Goal: Task Accomplishment & Management: Use online tool/utility

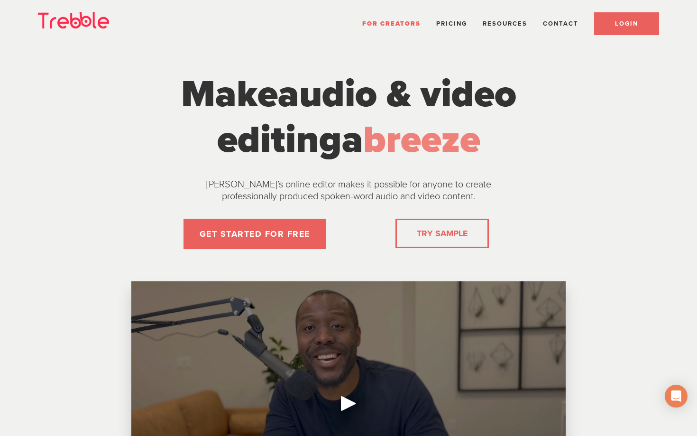
click at [608, 23] on link "LOGIN" at bounding box center [626, 23] width 65 height 23
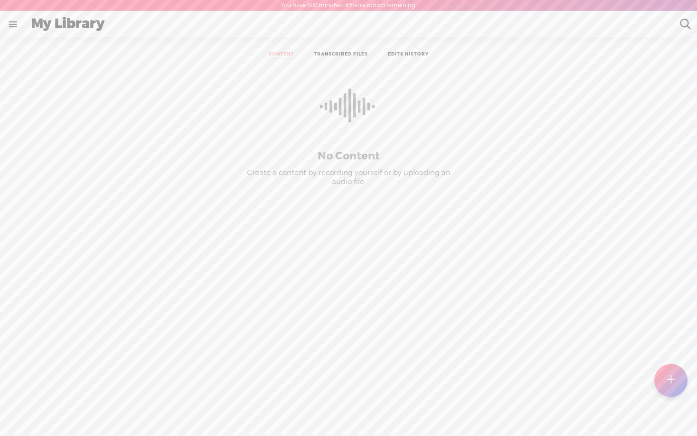
click at [663, 381] on div at bounding box center [670, 380] width 33 height 33
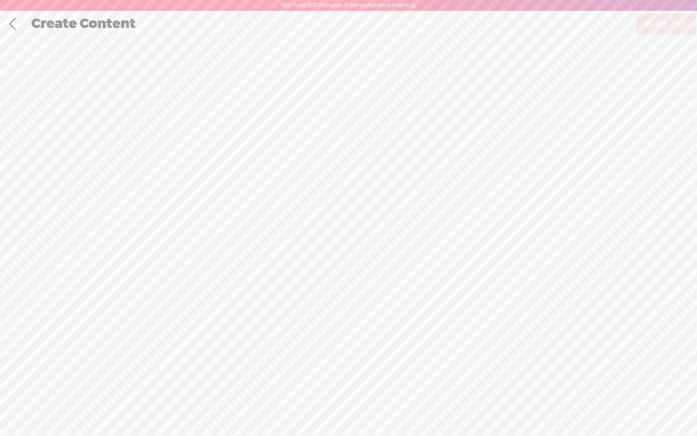
scroll to position [0, 0]
click at [382, 45] on div "Record Mode" at bounding box center [397, 48] width 92 height 24
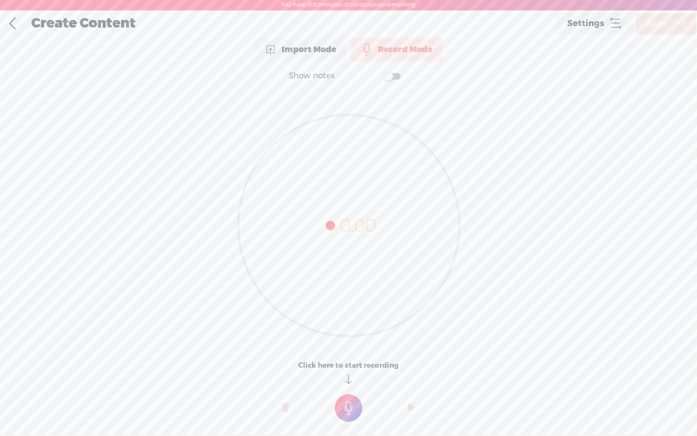
click at [397, 73] on span at bounding box center [392, 76] width 17 height 7
click at [327, 150] on textarea at bounding box center [348, 207] width 366 height 220
paste textarea "These simple, fast-moving, straight-to-the-point videos Present a radical, grou…"
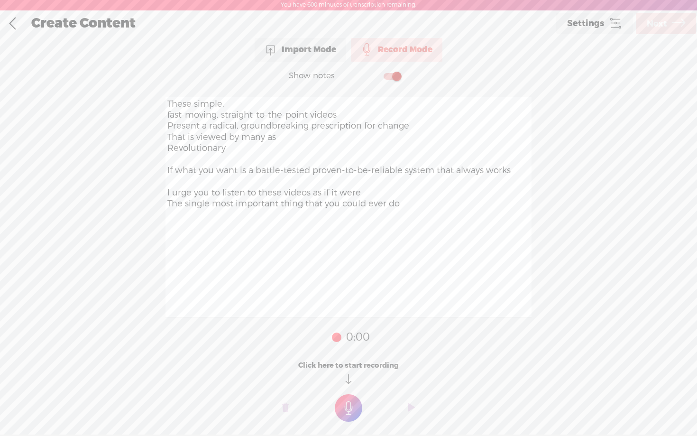
type textarea "These simple, fast-moving, straight-to-the-point videos Present a radical, grou…"
click at [355, 403] on t at bounding box center [349, 408] width 28 height 28
click at [354, 410] on t at bounding box center [349, 415] width 28 height 28
click at [286, 411] on t at bounding box center [285, 414] width 7 height 28
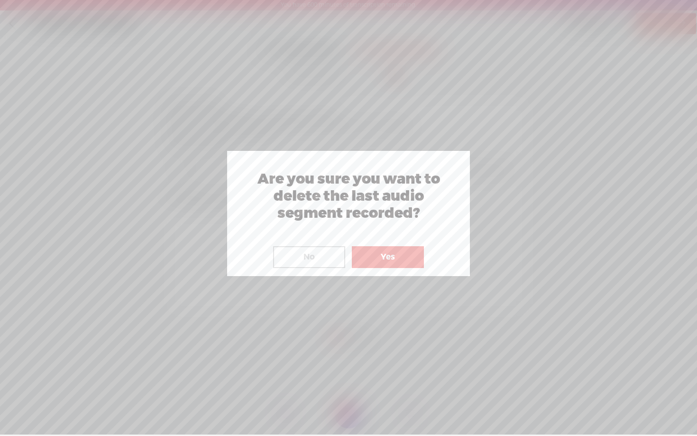
click at [390, 265] on button "Yes" at bounding box center [388, 257] width 72 height 22
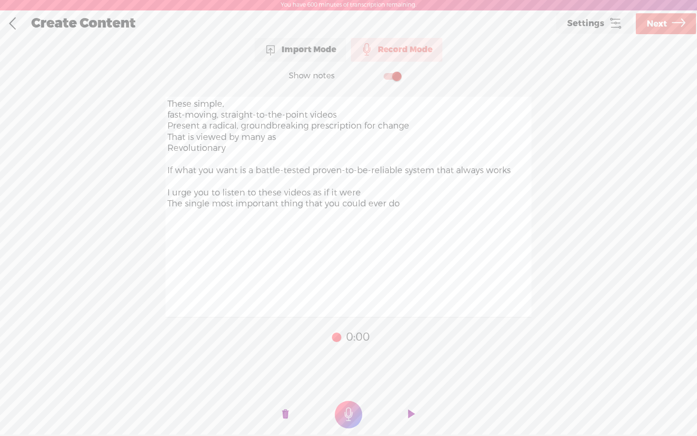
click at [346, 415] on t at bounding box center [349, 415] width 28 height 28
click at [664, 28] on span "Next" at bounding box center [657, 24] width 20 height 24
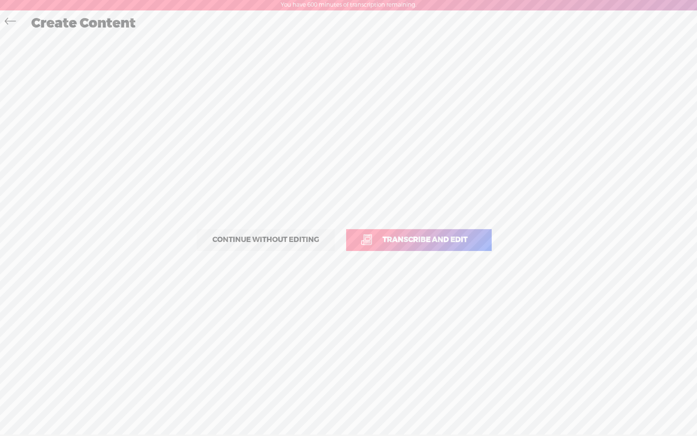
click at [420, 237] on span "Transcribe and edit" at bounding box center [425, 239] width 105 height 11
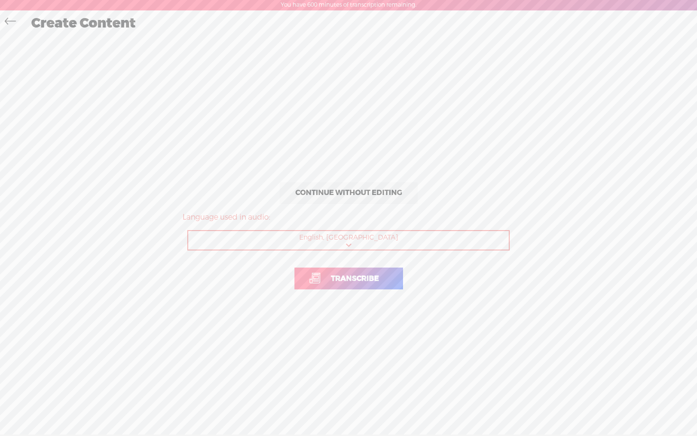
click at [349, 284] on link "Transcribe" at bounding box center [348, 278] width 109 height 22
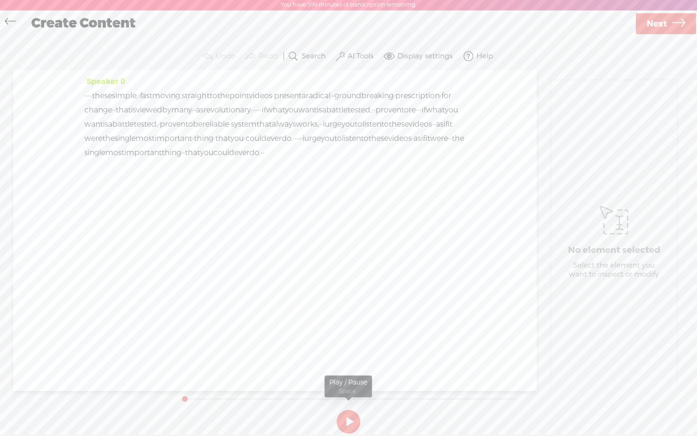
click at [348, 414] on button at bounding box center [349, 422] width 24 height 24
click at [352, 419] on button at bounding box center [349, 422] width 24 height 24
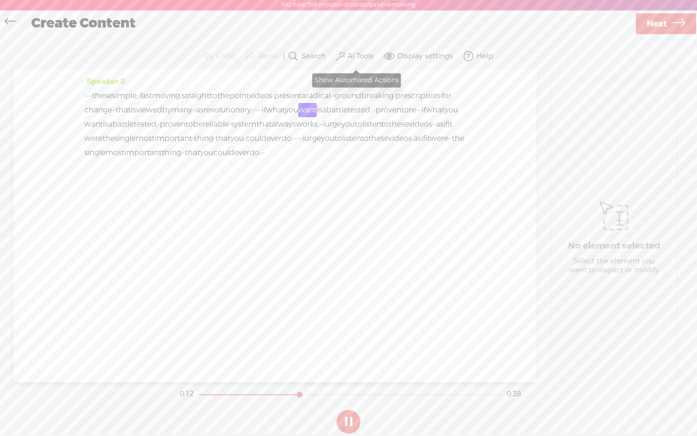
click at [353, 56] on label "AI Tools" at bounding box center [361, 56] width 26 height 9
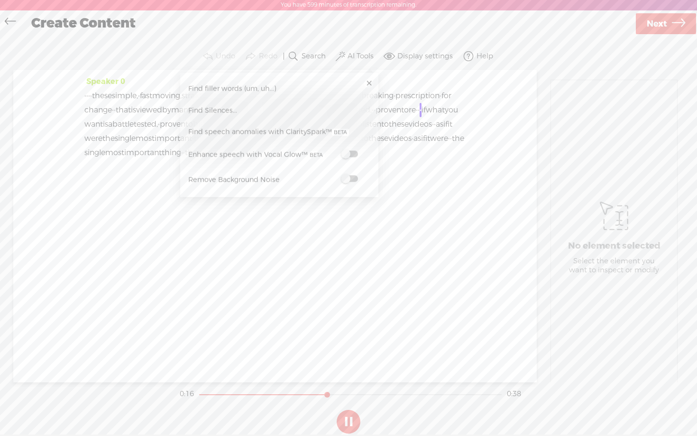
click at [353, 181] on span at bounding box center [349, 178] width 17 height 7
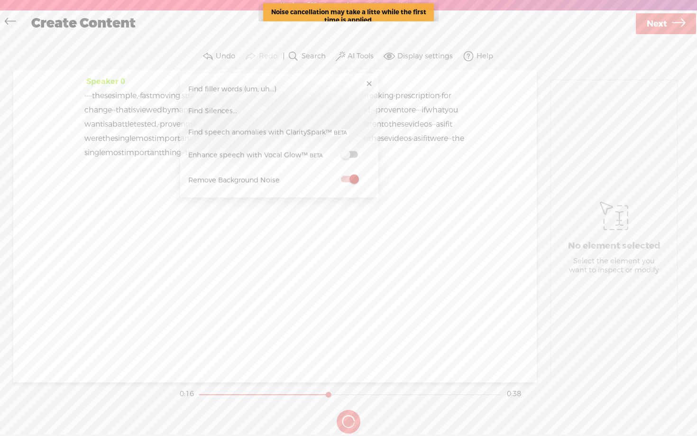
scroll to position [0, 0]
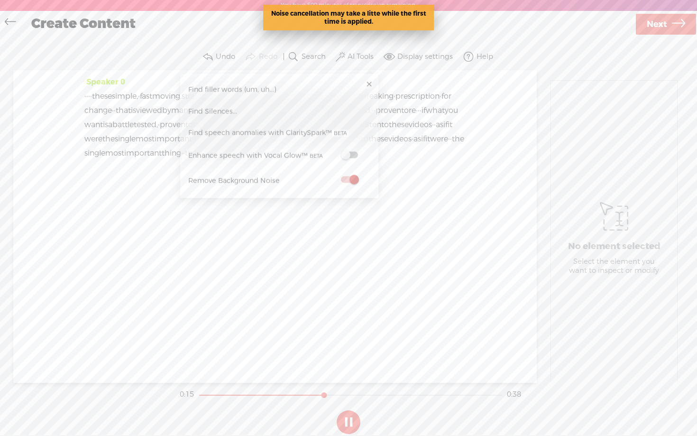
click at [351, 154] on span at bounding box center [349, 155] width 17 height 7
click at [349, 418] on button at bounding box center [349, 422] width 24 height 24
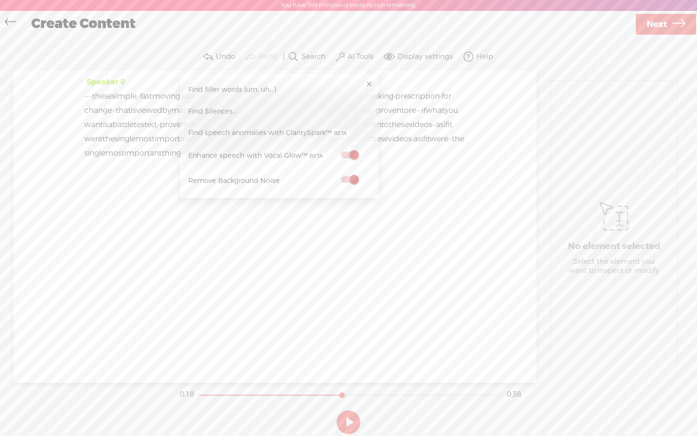
click at [368, 83] on link at bounding box center [368, 84] width 9 height 9
click at [346, 419] on button at bounding box center [349, 422] width 24 height 24
click at [200, 395] on section "0:20 0:38" at bounding box center [350, 395] width 345 height 24
click at [200, 395] on section "0:21 0:38" at bounding box center [350, 395] width 345 height 24
click at [201, 393] on section "0:21 0:38" at bounding box center [350, 395] width 345 height 24
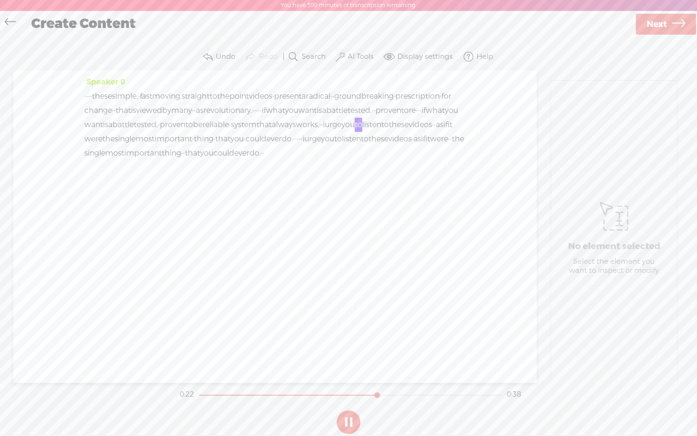
click at [202, 394] on div at bounding box center [288, 394] width 178 height 1
click at [17, 17] on link at bounding box center [12, 22] width 21 height 19
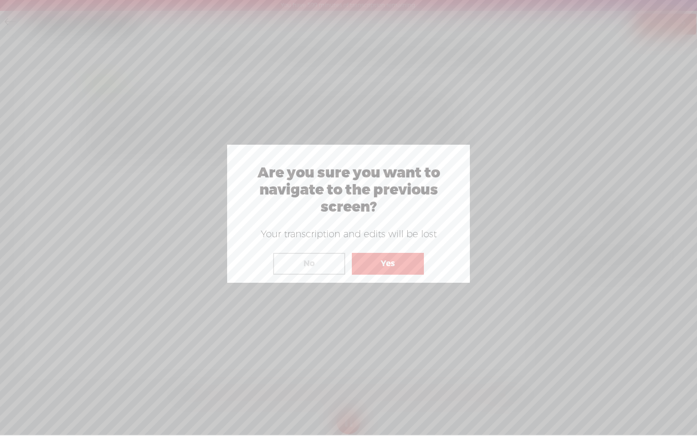
click at [381, 263] on button "Yes" at bounding box center [388, 264] width 72 height 22
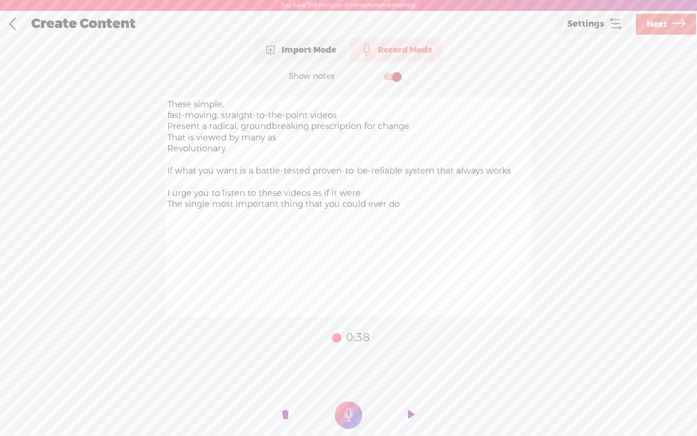
click at [284, 413] on t at bounding box center [285, 415] width 7 height 28
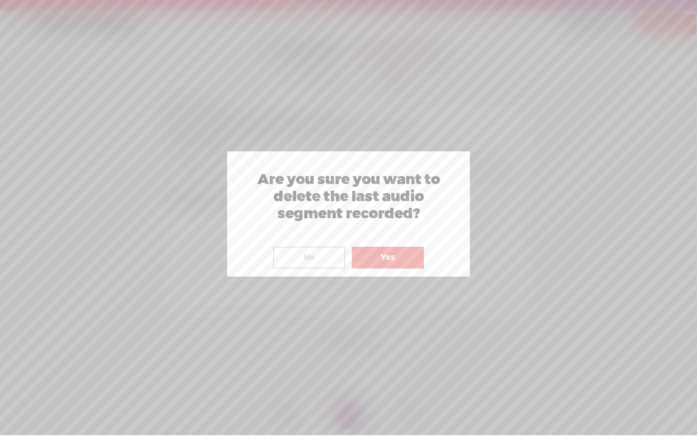
click at [402, 258] on button "Yes" at bounding box center [388, 258] width 72 height 22
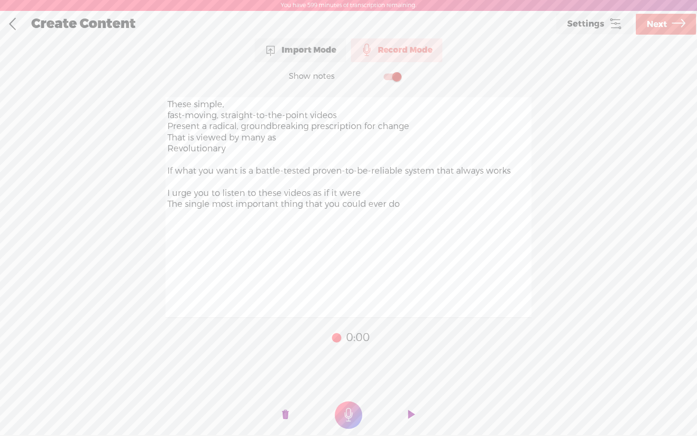
click at [354, 418] on t at bounding box center [349, 415] width 28 height 28
click at [291, 415] on o at bounding box center [285, 415] width 38 height 28
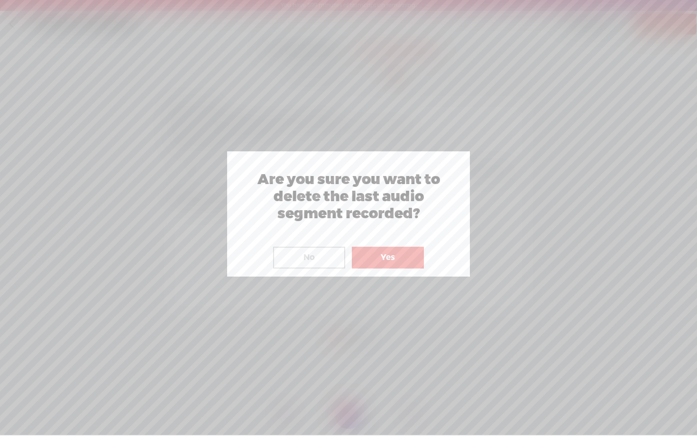
click at [384, 257] on button "Yes" at bounding box center [388, 258] width 72 height 22
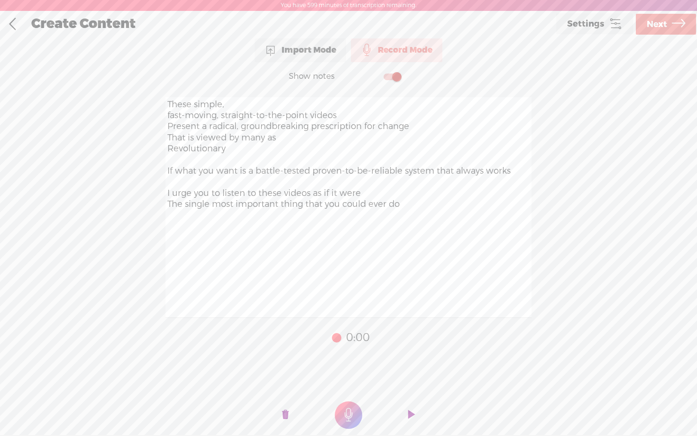
click at [349, 418] on t at bounding box center [349, 415] width 28 height 28
click at [669, 27] on link "Next" at bounding box center [666, 24] width 60 height 21
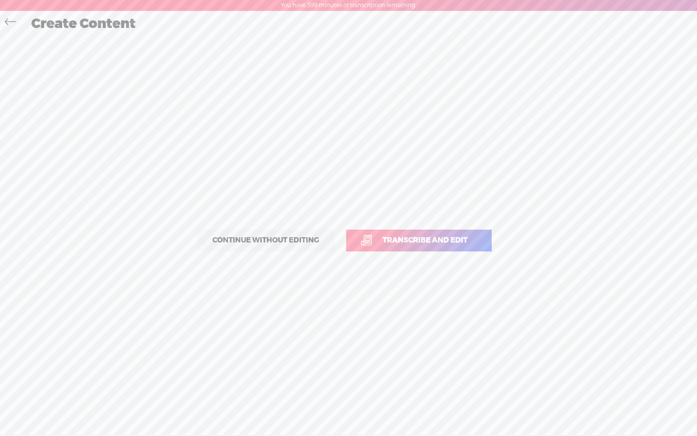
click at [412, 242] on span "Transcribe and edit" at bounding box center [425, 240] width 105 height 11
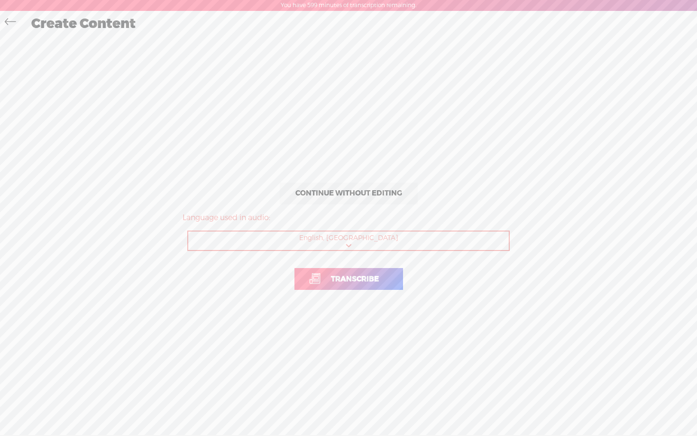
click at [363, 276] on span "Transcribe" at bounding box center [355, 279] width 68 height 11
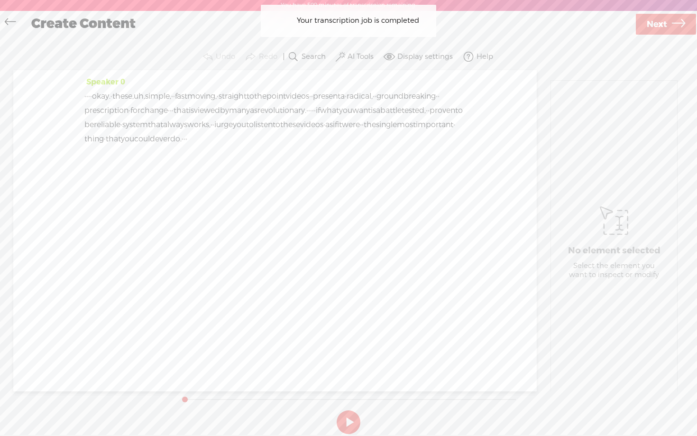
click at [352, 53] on label "AI Tools" at bounding box center [361, 56] width 26 height 9
click at [353, 154] on span at bounding box center [349, 155] width 17 height 7
click at [353, 179] on span at bounding box center [349, 179] width 17 height 7
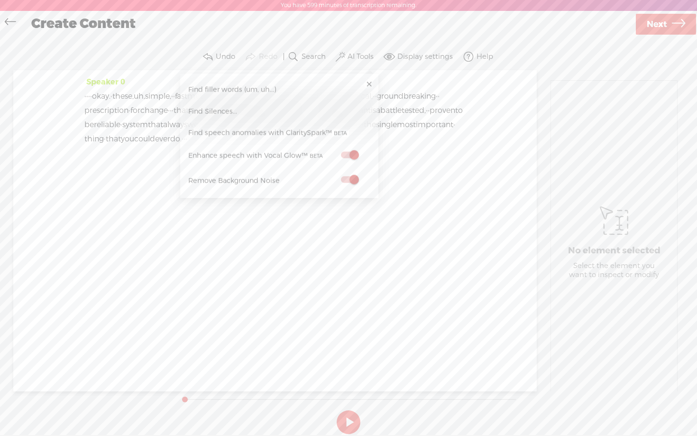
click at [129, 281] on div "Speaker 0 · · · · okay. · these, uh, simple, · · fast moving, · straight to the…" at bounding box center [274, 230] width 523 height 321
click at [355, 53] on label "AI Tools" at bounding box center [361, 56] width 26 height 9
click at [307, 107] on link "Find Silences..." at bounding box center [279, 112] width 189 height 22
drag, startPoint x: 478, startPoint y: 110, endPoint x: 453, endPoint y: 111, distance: 25.1
click at [453, 111] on div "Silences longer than: · · · 3" at bounding box center [452, 113] width 127 height 33
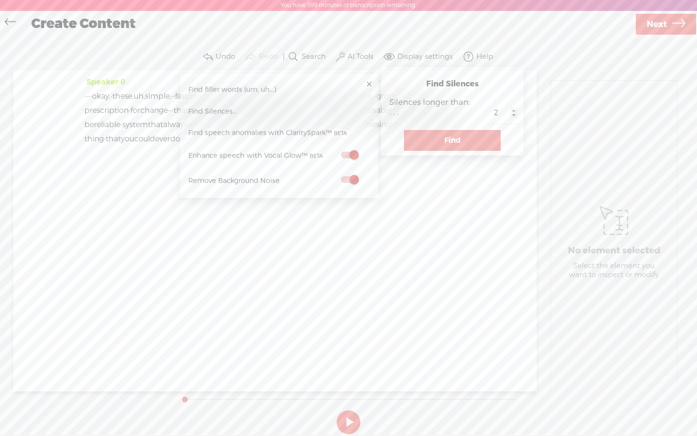
type input "2"
click at [452, 139] on button "Find" at bounding box center [452, 140] width 97 height 21
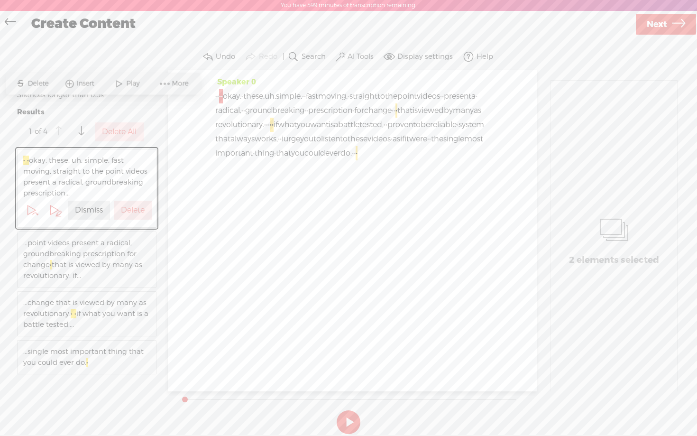
click at [118, 136] on label "Delete All" at bounding box center [119, 132] width 35 height 10
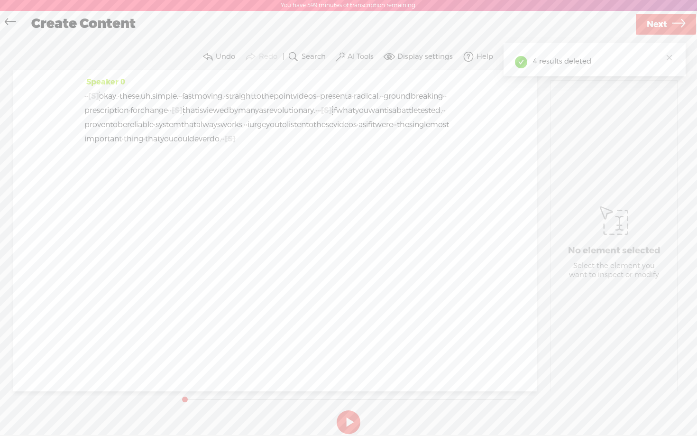
click at [355, 417] on button at bounding box center [349, 422] width 24 height 24
click at [11, 23] on icon at bounding box center [10, 22] width 11 height 21
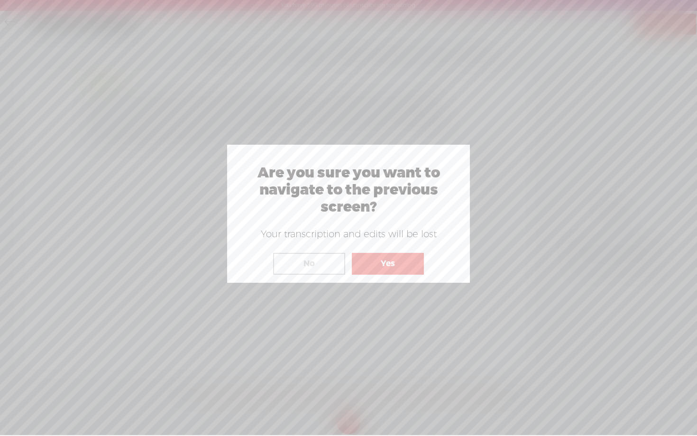
click at [400, 267] on button "Yes" at bounding box center [388, 264] width 72 height 22
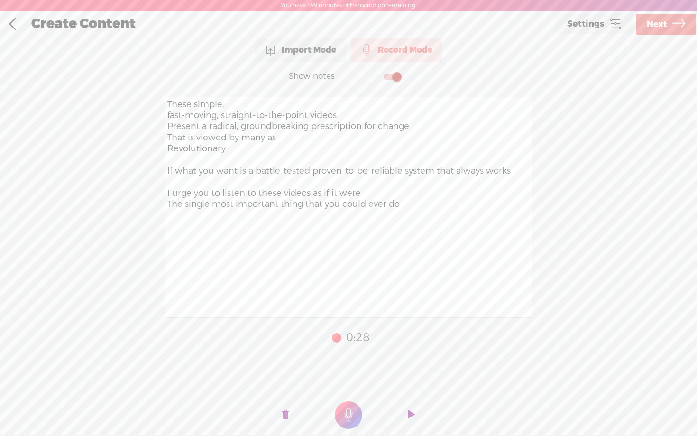
click at [193, 109] on textarea "These simple, fast-moving, straight-to-the-point videos Present a radical, grou…" at bounding box center [348, 207] width 366 height 220
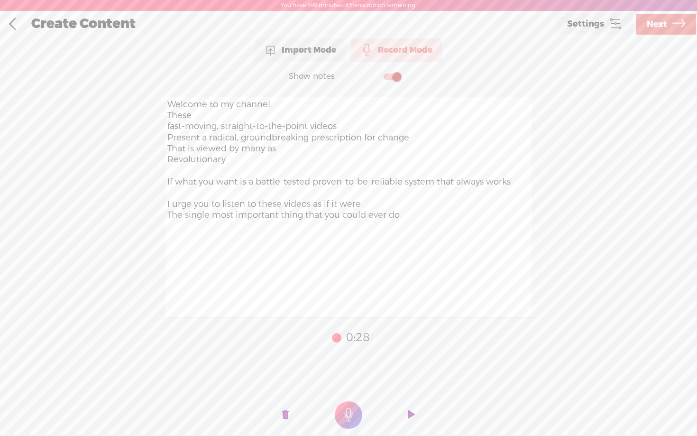
type textarea "Welcome to my channel. These fast-moving, straight-to-the-point videos Present …"
click at [229, 247] on textarea "Welcome to my channel. These fast-moving, straight-to-the-point videos Present …" at bounding box center [348, 207] width 366 height 220
click at [283, 412] on t at bounding box center [285, 415] width 7 height 28
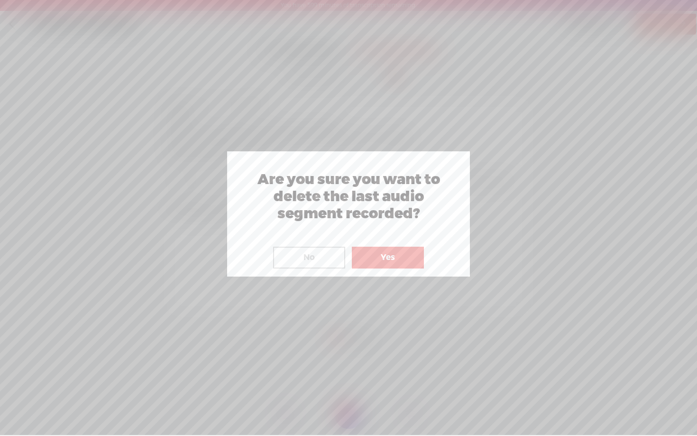
click at [376, 255] on button "Yes" at bounding box center [388, 258] width 72 height 22
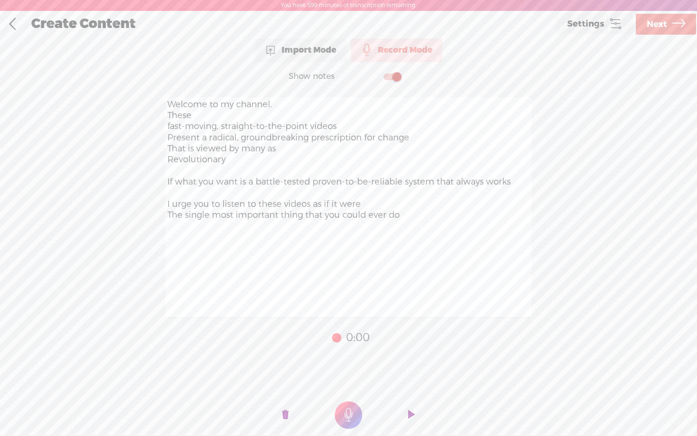
click at [351, 414] on t at bounding box center [349, 415] width 28 height 28
click at [670, 21] on link "Next" at bounding box center [666, 24] width 60 height 21
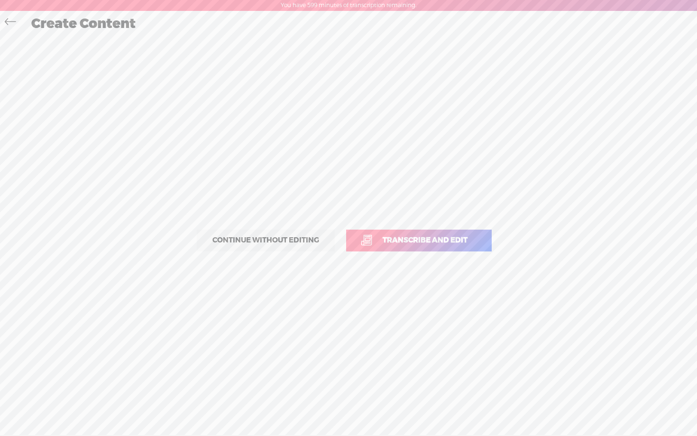
click at [417, 238] on span "Transcribe and edit" at bounding box center [425, 240] width 105 height 11
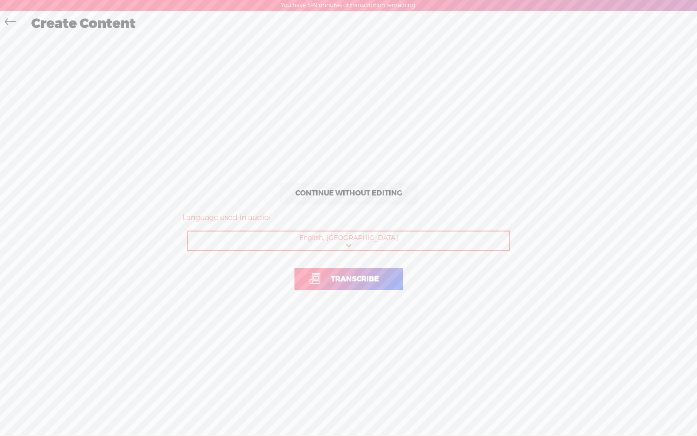
click at [361, 275] on span "Transcribe" at bounding box center [355, 279] width 68 height 11
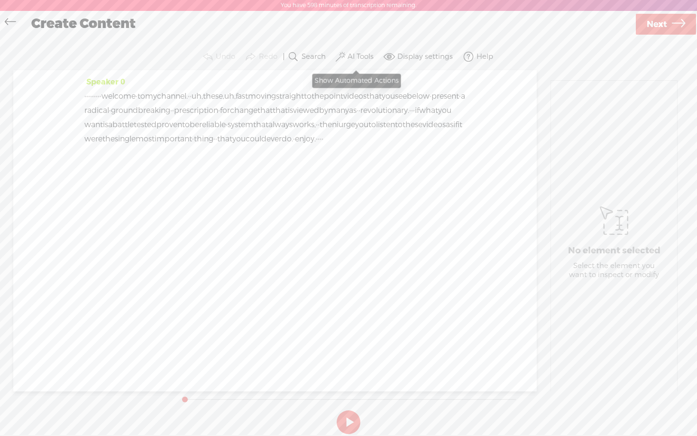
click at [348, 59] on label "AI Tools" at bounding box center [361, 56] width 26 height 9
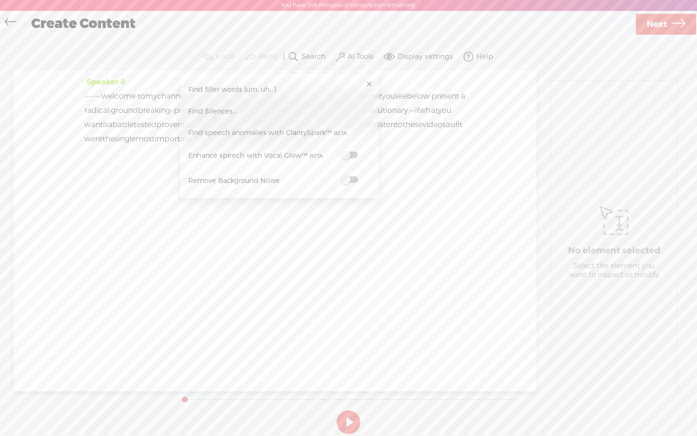
click at [349, 177] on span at bounding box center [349, 179] width 17 height 7
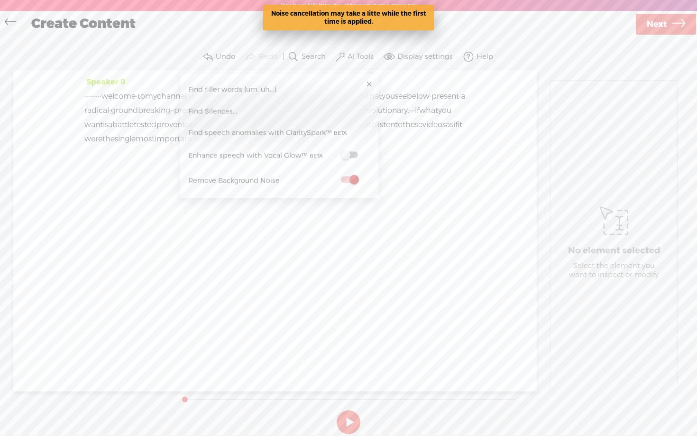
click at [350, 155] on span at bounding box center [349, 155] width 17 height 7
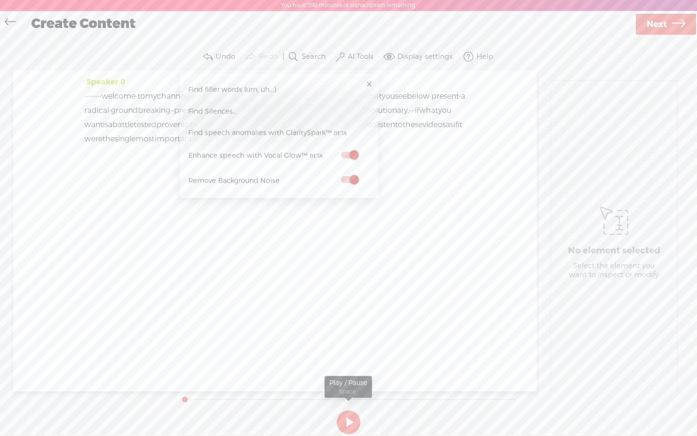
click at [349, 422] on button at bounding box center [349, 422] width 24 height 24
click at [369, 83] on link at bounding box center [368, 84] width 9 height 9
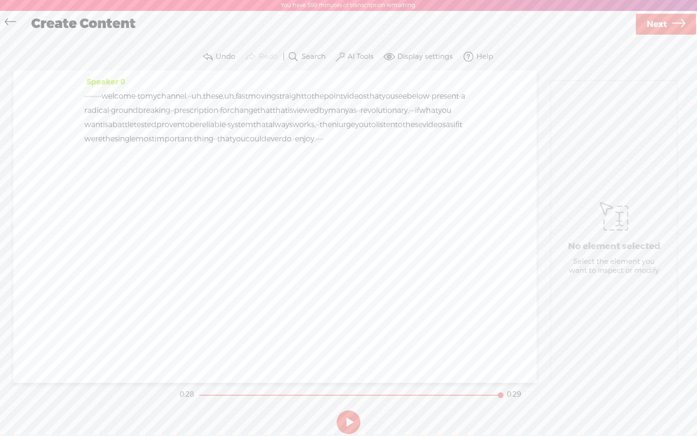
drag, startPoint x: 389, startPoint y: 153, endPoint x: 431, endPoint y: 150, distance: 42.3
click at [431, 146] on div "· · · · · · · · · welcome · to my channel. · · uh, these, uh, fast moving strai…" at bounding box center [274, 117] width 381 height 57
click at [367, 128] on span "Delete" at bounding box center [366, 130] width 23 height 9
drag, startPoint x: 127, startPoint y: 96, endPoint x: 61, endPoint y: 99, distance: 65.5
click at [61, 99] on div "Speaker 0 · · · · · · · · · welcome · to my channel. · · uh, these, uh, fast mo…" at bounding box center [274, 226] width 523 height 312
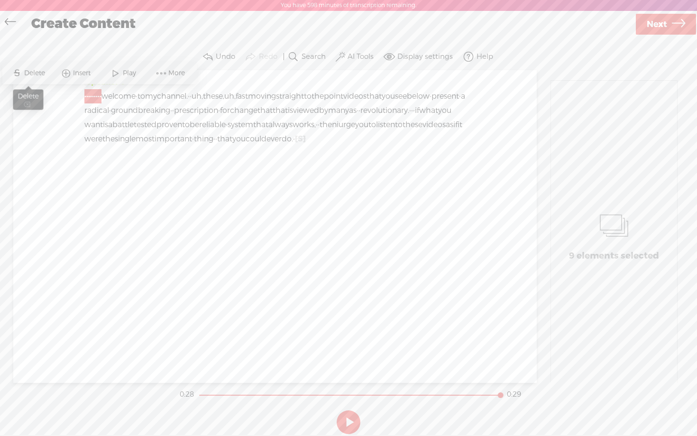
click at [30, 72] on span "Delete" at bounding box center [35, 73] width 23 height 9
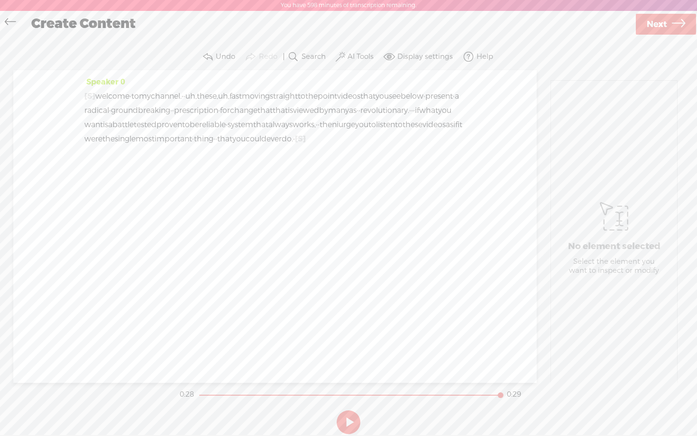
click at [350, 419] on button at bounding box center [349, 422] width 24 height 24
drag, startPoint x: 420, startPoint y: 107, endPoint x: 409, endPoint y: 110, distance: 11.3
click at [273, 110] on span "that" at bounding box center [264, 110] width 15 height 14
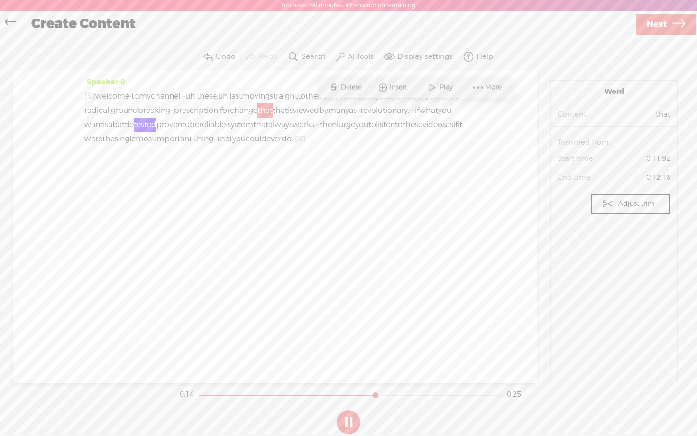
drag, startPoint x: 409, startPoint y: 110, endPoint x: 425, endPoint y: 110, distance: 16.6
click at [273, 110] on span "that" at bounding box center [264, 110] width 15 height 14
click at [350, 85] on span "Delete" at bounding box center [352, 87] width 23 height 9
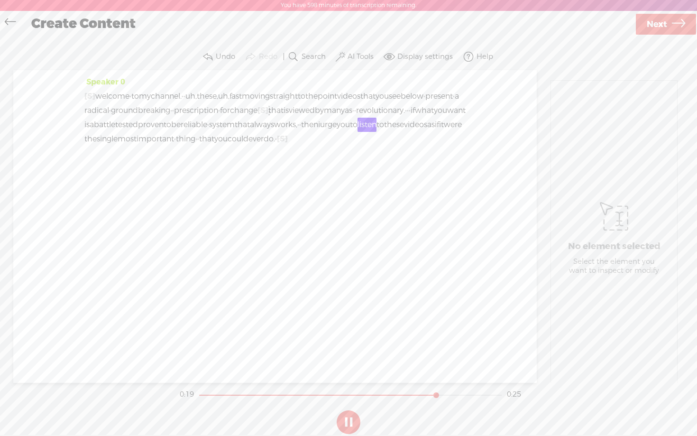
drag, startPoint x: 419, startPoint y: 395, endPoint x: 168, endPoint y: 389, distance: 251.4
click at [168, 389] on div "Trebble audio editor works best with Google Chrome or Firefox. Please switch yo…" at bounding box center [348, 241] width 678 height 394
click at [202, 396] on section "0:20 0:25" at bounding box center [350, 395] width 345 height 24
click at [347, 429] on button at bounding box center [349, 422] width 24 height 24
click at [199, 146] on span "·" at bounding box center [198, 139] width 2 height 14
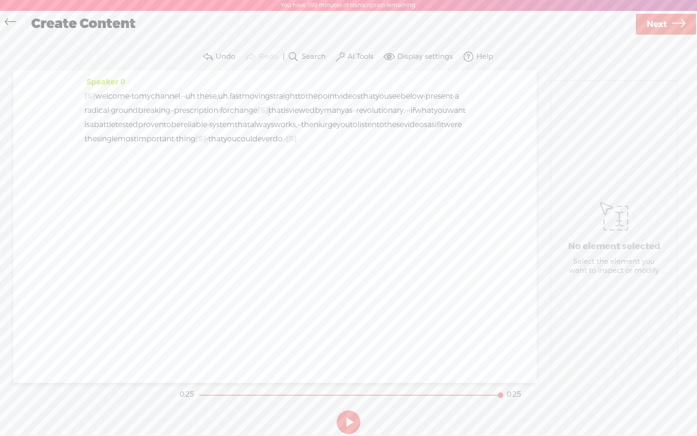
click at [348, 416] on button at bounding box center [349, 422] width 24 height 24
click at [665, 25] on span "Next" at bounding box center [657, 24] width 20 height 24
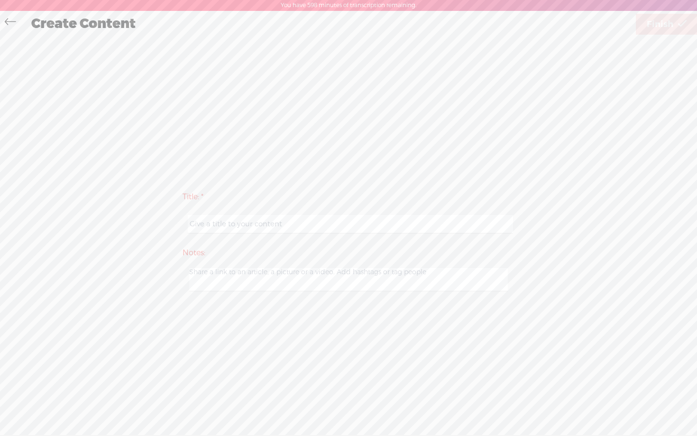
click at [225, 219] on input "text" at bounding box center [350, 224] width 325 height 18
type input "YT1"
click at [676, 23] on link "Finish" at bounding box center [667, 24] width 62 height 21
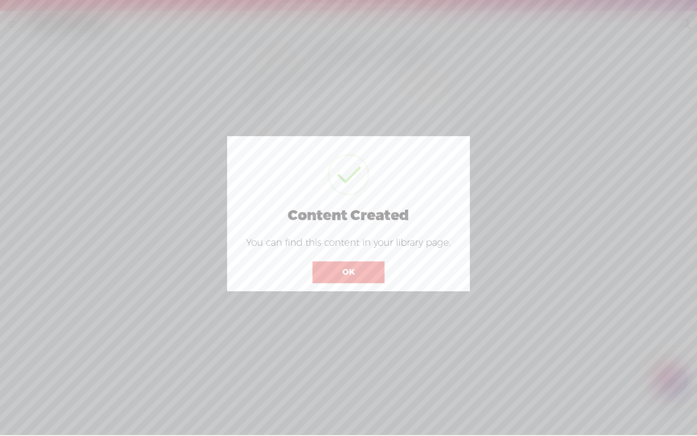
click at [350, 271] on button "OK" at bounding box center [348, 272] width 72 height 22
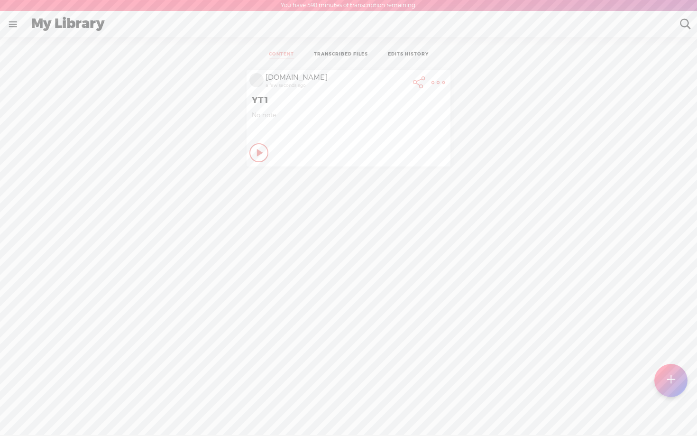
click at [666, 378] on div at bounding box center [670, 380] width 33 height 33
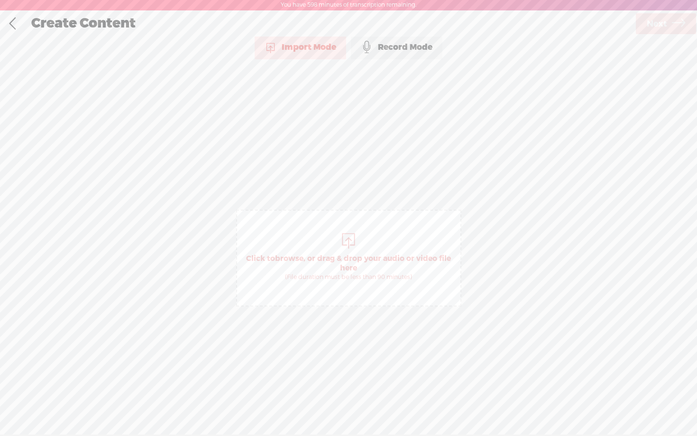
click at [386, 50] on div "Record Mode" at bounding box center [397, 48] width 92 height 24
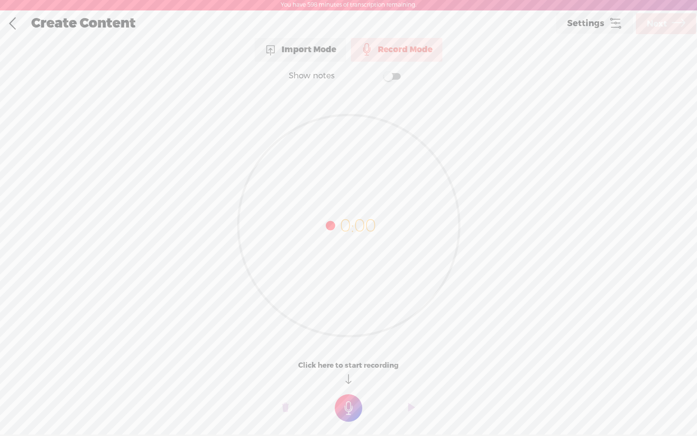
click at [391, 77] on span at bounding box center [392, 76] width 17 height 7
click at [338, 151] on textarea at bounding box center [348, 207] width 366 height 220
type textarea "v"
paste textarea "Losing money is not fun. It’s painful. And right now, if you’re spending all th…"
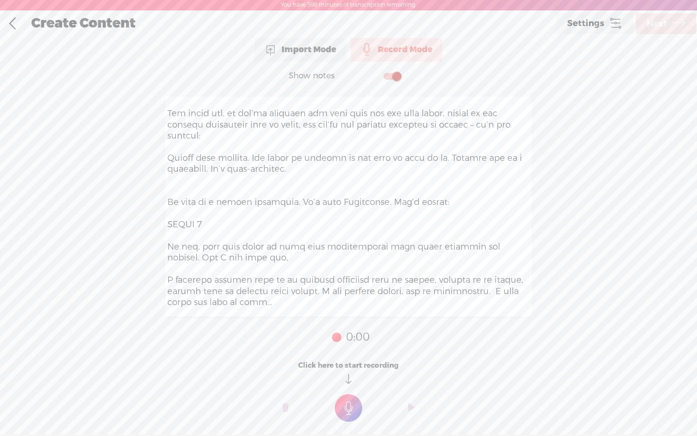
scroll to position [1, 0]
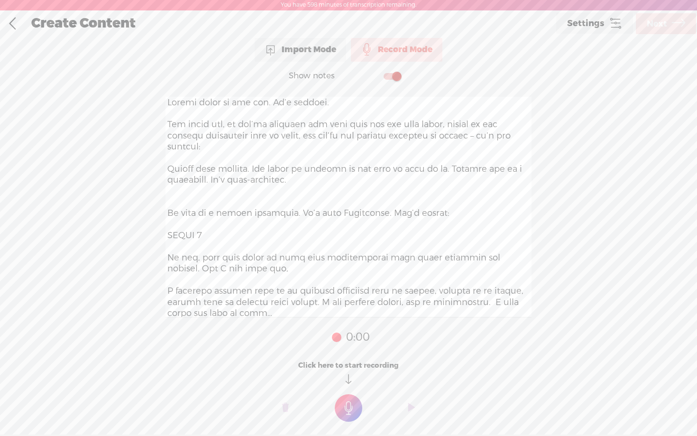
type textarea "Losing money is not fun. It’s painful. And right now, if you’re spending all th…"
click at [350, 403] on t at bounding box center [349, 408] width 28 height 28
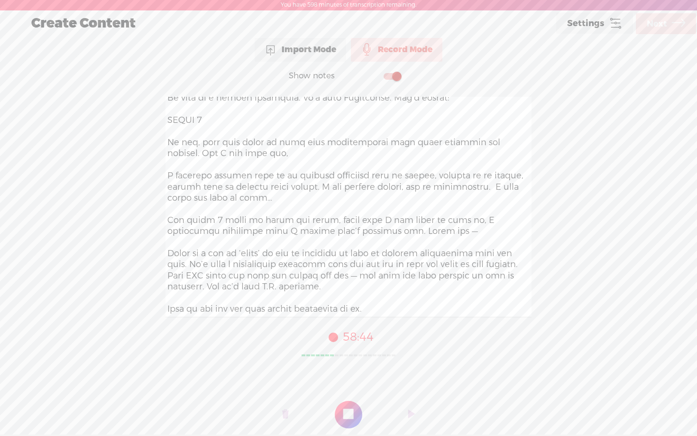
scroll to position [128, 0]
click at [348, 421] on t at bounding box center [349, 415] width 28 height 28
click at [670, 26] on link "Next" at bounding box center [666, 23] width 60 height 21
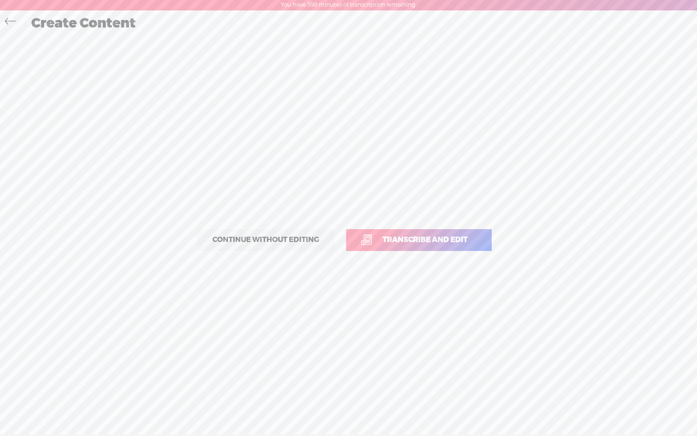
click at [392, 247] on link "Transcribe and edit" at bounding box center [419, 240] width 146 height 22
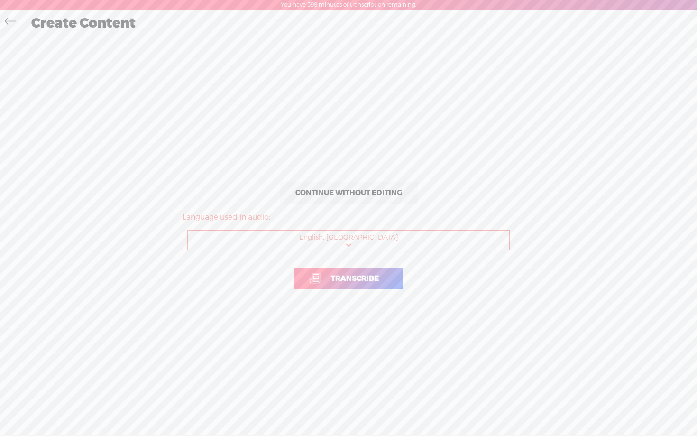
click at [354, 280] on span "Transcribe" at bounding box center [355, 278] width 68 height 11
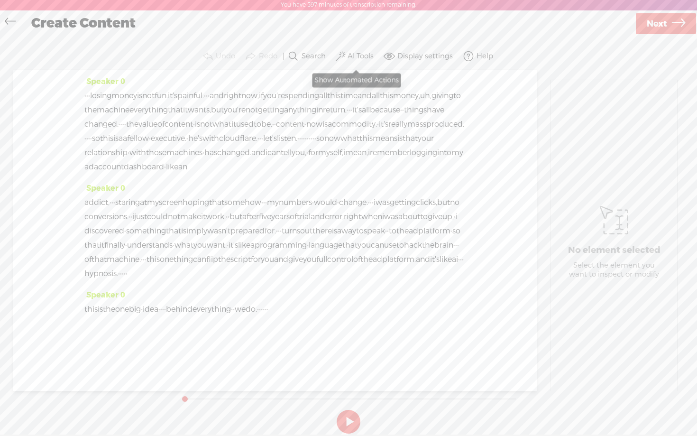
click at [351, 55] on label "AI Tools" at bounding box center [361, 56] width 26 height 9
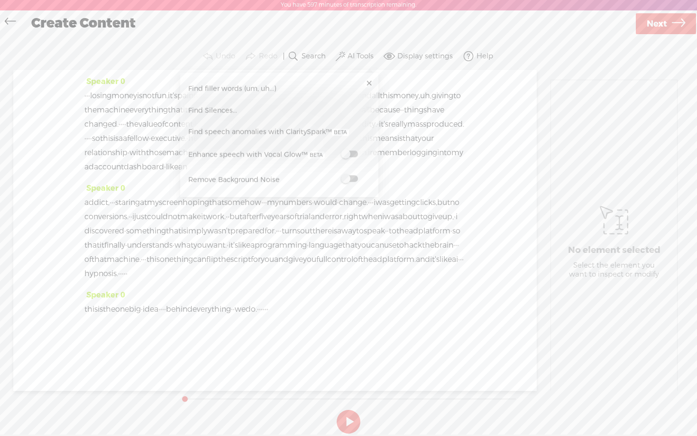
click at [353, 154] on span at bounding box center [349, 154] width 17 height 7
click at [354, 179] on span at bounding box center [349, 179] width 17 height 7
click at [349, 422] on button at bounding box center [349, 422] width 24 height 24
click at [369, 86] on link at bounding box center [368, 84] width 9 height 9
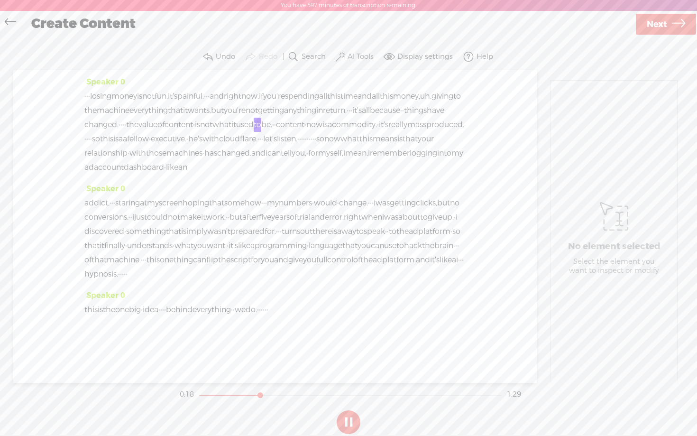
click at [358, 52] on label "AI Tools" at bounding box center [361, 56] width 26 height 9
click at [303, 110] on link "Find Silences..." at bounding box center [279, 112] width 189 height 22
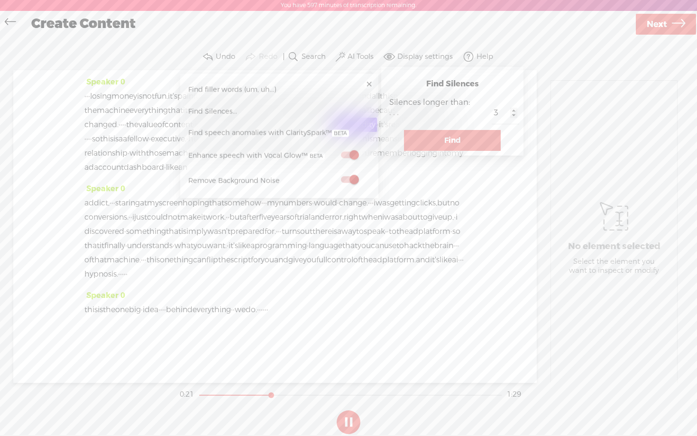
click at [492, 112] on input "3" at bounding box center [506, 112] width 28 height 21
type input "2"
click at [458, 140] on button "Find" at bounding box center [452, 140] width 97 height 21
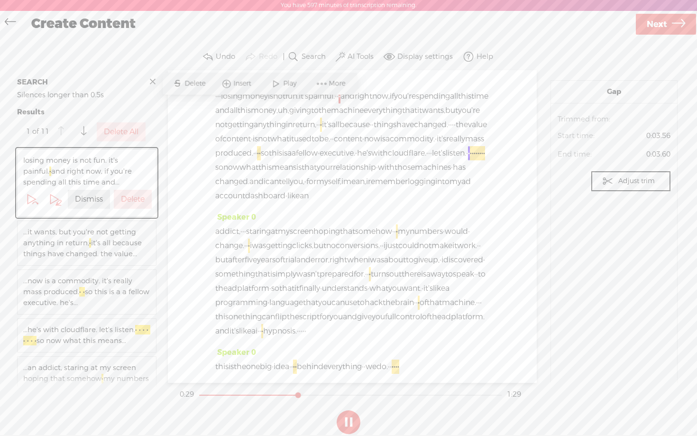
click at [125, 130] on label "Delete All" at bounding box center [121, 132] width 35 height 10
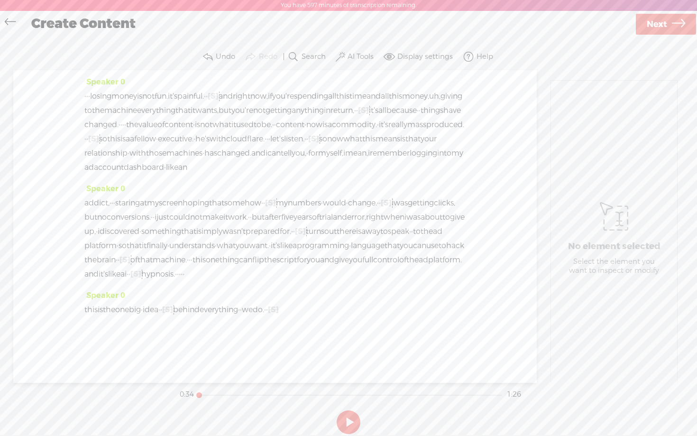
drag, startPoint x: 321, startPoint y: 393, endPoint x: 172, endPoint y: 381, distance: 148.9
click at [172, 381] on div "Trebble audio editor works best with Google Chrome or Firefox. Please switch yo…" at bounding box center [348, 241] width 678 height 394
click at [350, 422] on button at bounding box center [349, 422] width 24 height 24
drag, startPoint x: 216, startPoint y: 394, endPoint x: 175, endPoint y: 394, distance: 40.3
click at [175, 394] on div "Trebble audio editor works best with Google Chrome or Firefox. Please switch yo…" at bounding box center [348, 241] width 678 height 394
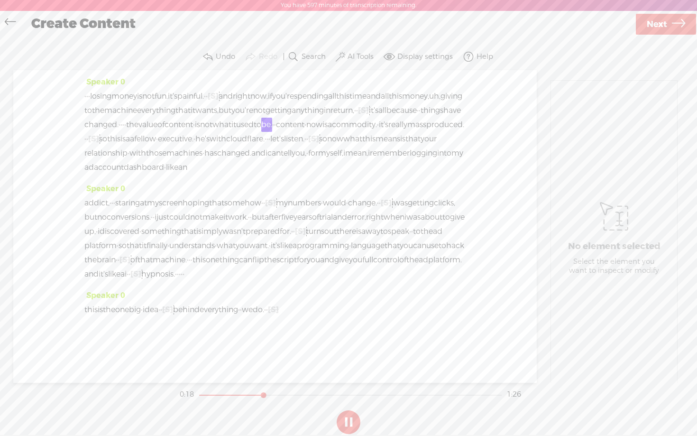
scroll to position [17, 0]
click at [348, 199] on span "·" at bounding box center [347, 203] width 2 height 14
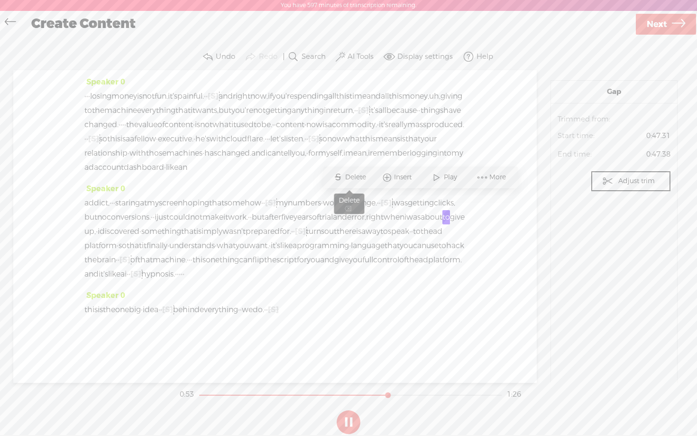
click at [351, 178] on span "Delete" at bounding box center [356, 177] width 23 height 9
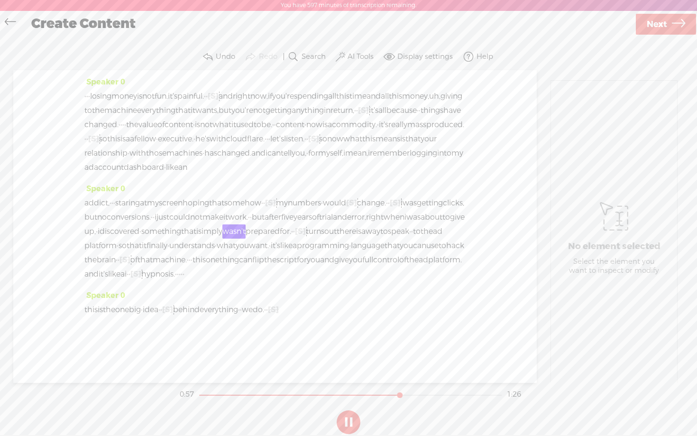
drag, startPoint x: 397, startPoint y: 395, endPoint x: 120, endPoint y: 394, distance: 276.9
click at [120, 394] on div "Trebble audio editor works best with Google Chrome or Firefox. Please switch yo…" at bounding box center [348, 241] width 678 height 394
click at [355, 419] on button at bounding box center [349, 422] width 24 height 24
drag, startPoint x: 408, startPoint y: 394, endPoint x: 129, endPoint y: 374, distance: 279.5
click at [129, 374] on div "Trebble audio editor works best with Google Chrome or Firefox. Please switch yo…" at bounding box center [348, 241] width 678 height 394
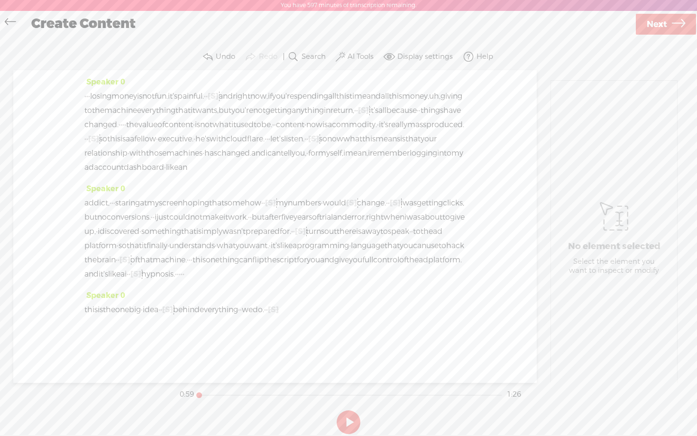
click at [347, 419] on button at bounding box center [349, 422] width 24 height 24
click at [366, 59] on label "AI Tools" at bounding box center [361, 56] width 26 height 9
click at [664, 24] on span "Next" at bounding box center [657, 24] width 20 height 24
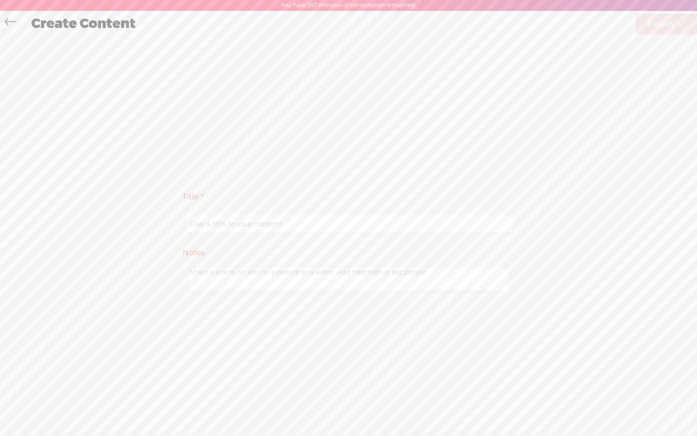
click at [244, 222] on input "text" at bounding box center [350, 224] width 325 height 18
click at [285, 230] on input "YT1" at bounding box center [350, 224] width 325 height 18
type input "YT2"
click at [557, 123] on div "Title: * YT2 Notes: Save as a draft content Publish: Warning: Narration of your…" at bounding box center [348, 240] width 678 height 409
click at [671, 27] on span "Finish" at bounding box center [660, 24] width 27 height 24
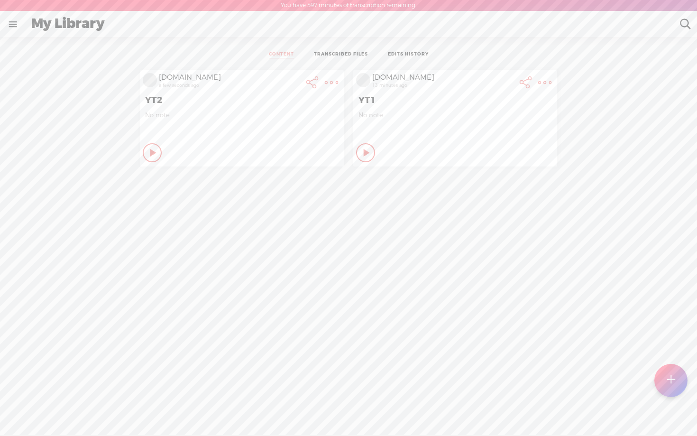
click at [674, 386] on t at bounding box center [671, 380] width 8 height 21
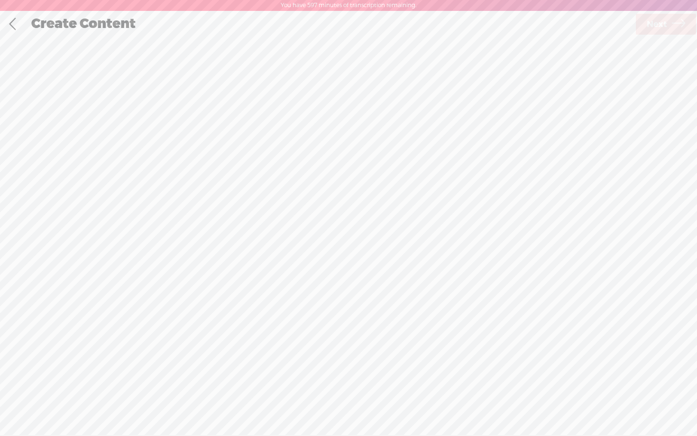
scroll to position [0, 0]
click at [395, 46] on div "Record Mode" at bounding box center [397, 48] width 92 height 24
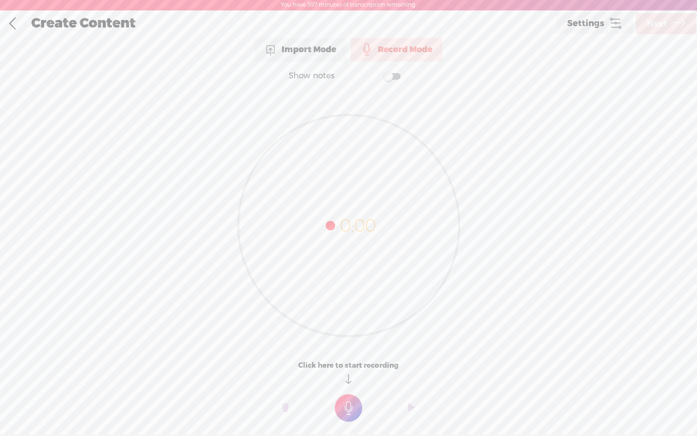
click at [395, 79] on span at bounding box center [392, 76] width 17 height 7
click at [324, 141] on textarea at bounding box center [348, 207] width 366 height 220
paste textarea "So let me start by giving you context. This was me. Before learning what I call…"
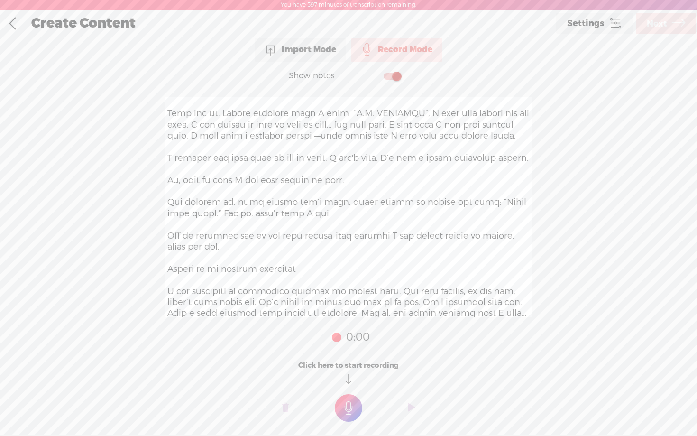
scroll to position [1, 0]
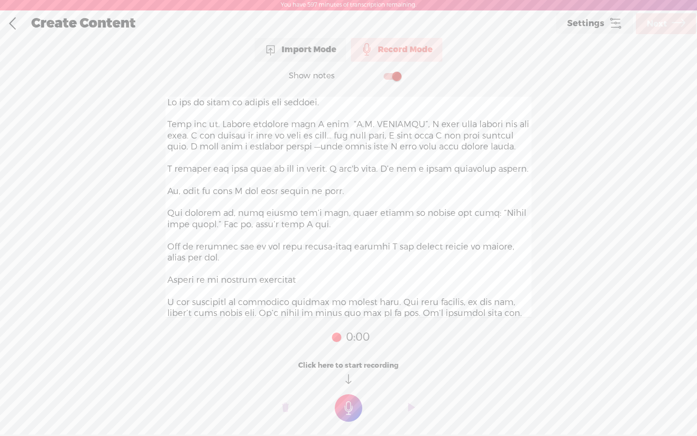
type textarea "So let me start by giving you context. This was me. Before learning what I call…"
click at [350, 399] on t at bounding box center [349, 408] width 28 height 28
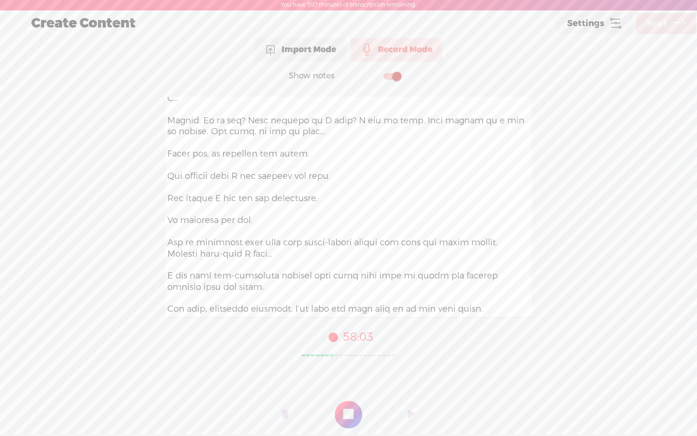
scroll to position [316, 0]
click at [350, 411] on t at bounding box center [349, 415] width 28 height 28
click at [654, 28] on span "Next" at bounding box center [657, 24] width 20 height 24
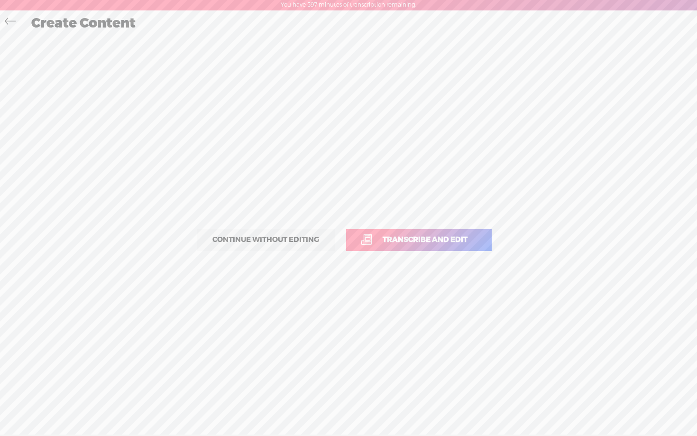
click at [434, 238] on span "Transcribe and edit" at bounding box center [425, 239] width 105 height 11
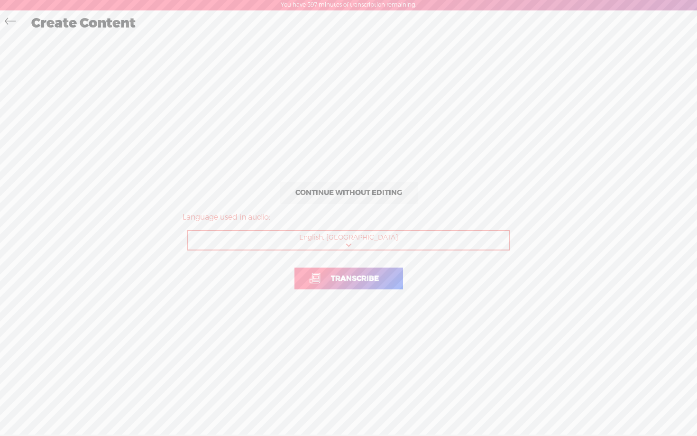
click at [371, 279] on span "Transcribe" at bounding box center [355, 278] width 68 height 11
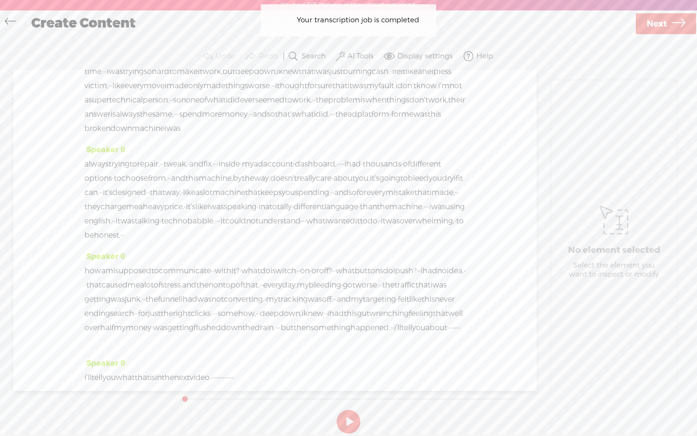
scroll to position [129, 0]
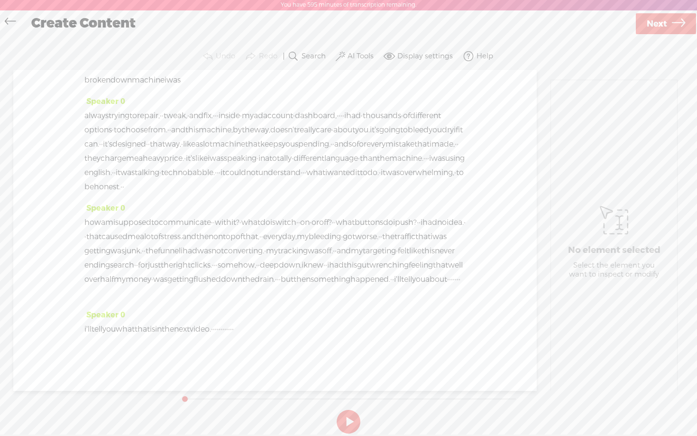
drag, startPoint x: 263, startPoint y: 290, endPoint x: 388, endPoint y: 301, distance: 126.1
click at [388, 301] on div "Speaker 0 how am i supposed to communicate · · with it? · what do i switch · · …" at bounding box center [274, 254] width 381 height 107
click at [303, 267] on span "Delete" at bounding box center [305, 270] width 23 height 9
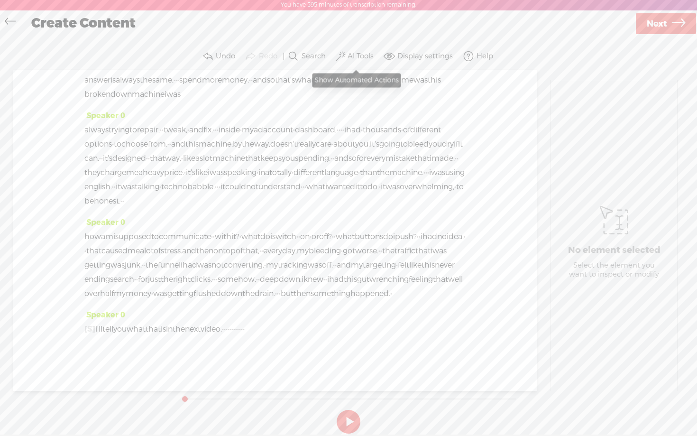
click at [356, 55] on label "AI Tools" at bounding box center [361, 56] width 26 height 9
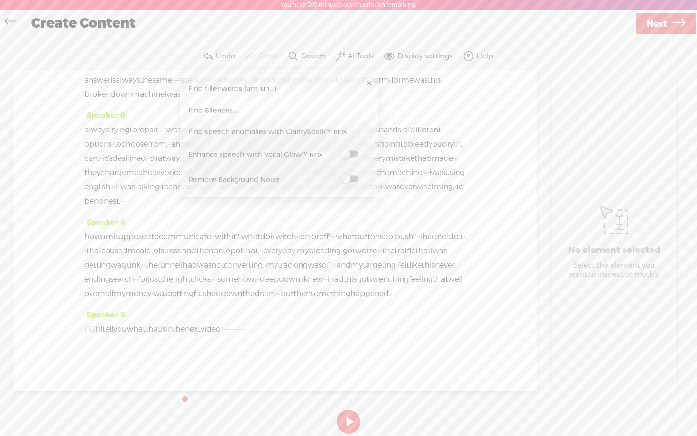
click at [352, 155] on span at bounding box center [349, 154] width 17 height 7
click at [353, 180] on span at bounding box center [349, 179] width 17 height 7
click at [348, 413] on button at bounding box center [349, 422] width 24 height 24
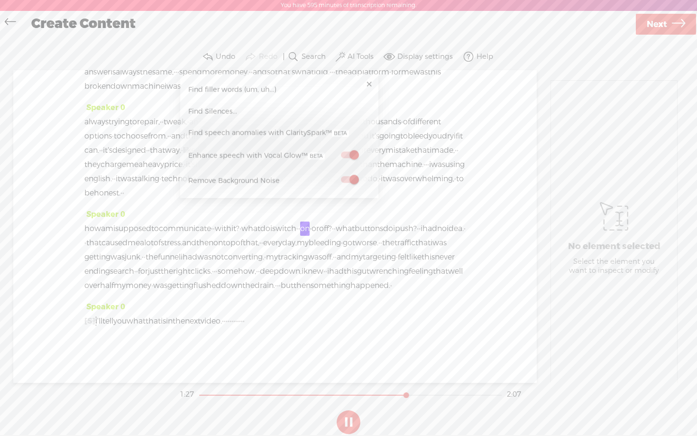
click at [348, 417] on button at bounding box center [349, 422] width 24 height 24
click at [352, 418] on button at bounding box center [349, 422] width 24 height 24
click at [665, 23] on span "Next" at bounding box center [657, 24] width 20 height 24
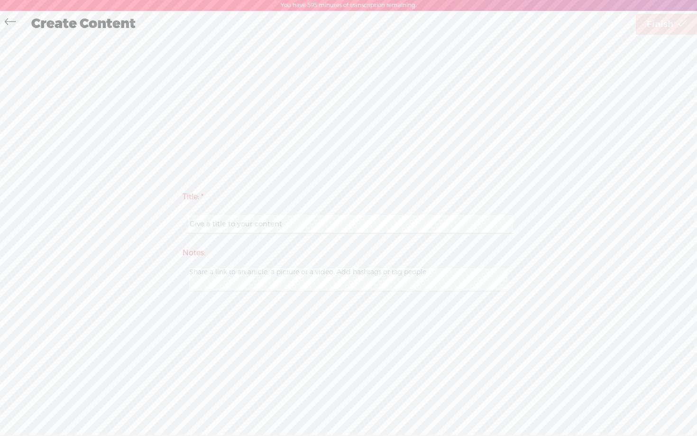
click at [301, 219] on input "text" at bounding box center [350, 224] width 325 height 18
type input "YT3"
click at [670, 37] on div "Create Content Use text-to-audio Use voice actor Record From This Browser Use p…" at bounding box center [349, 24] width 698 height 26
click at [668, 24] on span "Finish" at bounding box center [660, 24] width 27 height 24
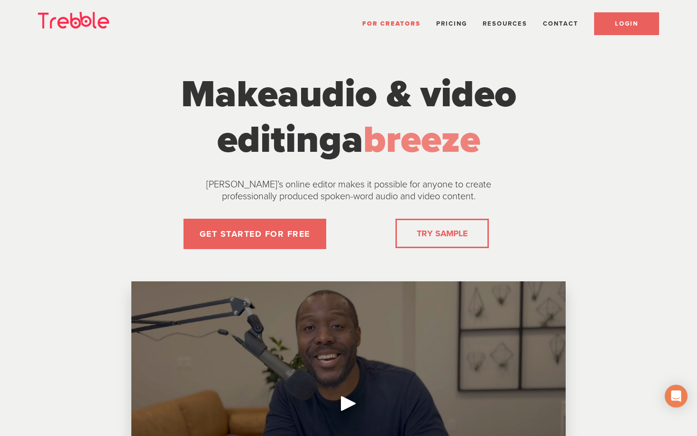
click at [631, 23] on span "LOGIN" at bounding box center [626, 24] width 23 height 8
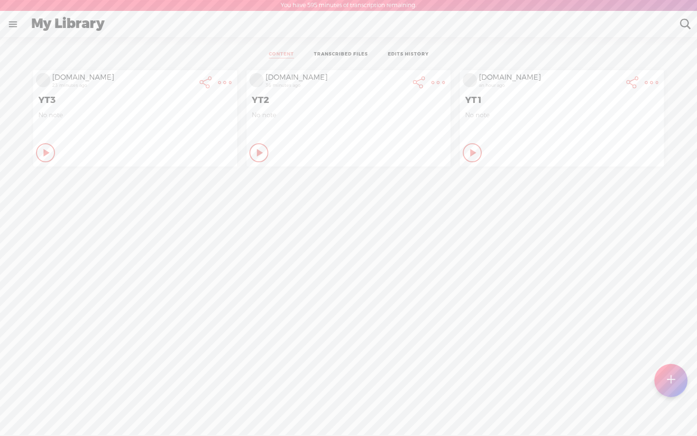
click at [223, 83] on t at bounding box center [224, 82] width 13 height 13
click at [153, 238] on link "Delete" at bounding box center [173, 246] width 107 height 22
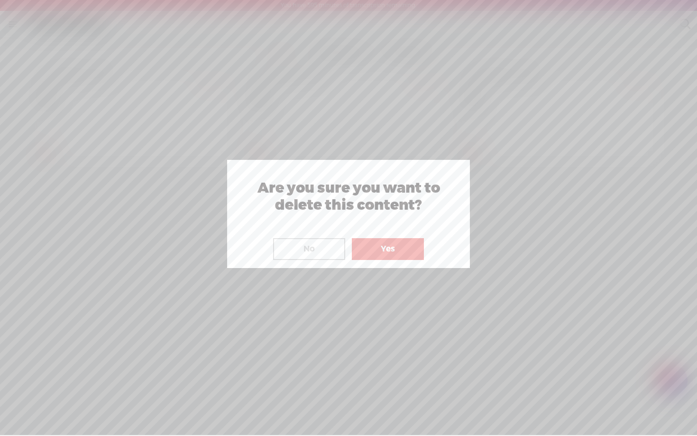
click at [398, 246] on button "Yes" at bounding box center [388, 249] width 72 height 22
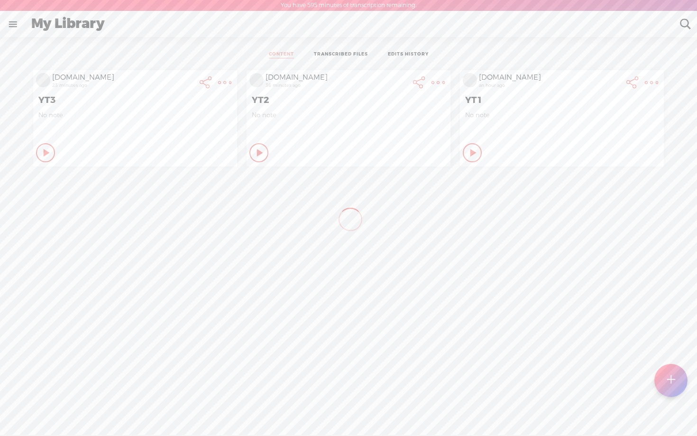
click at [231, 82] on t at bounding box center [224, 82] width 13 height 13
click at [376, 248] on link "Delete" at bounding box center [386, 246] width 107 height 22
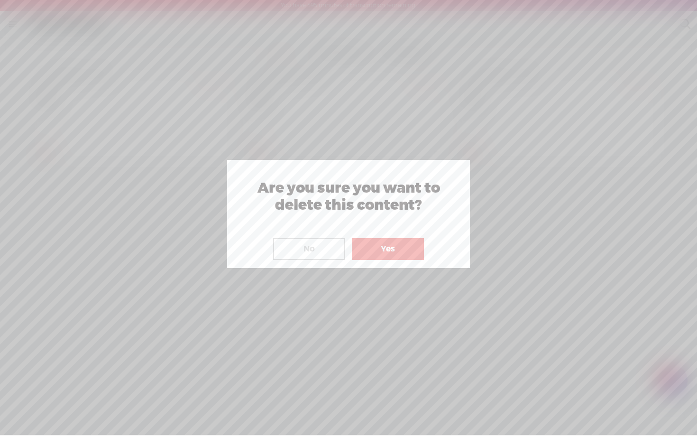
click at [398, 250] on button "Yes" at bounding box center [388, 249] width 72 height 22
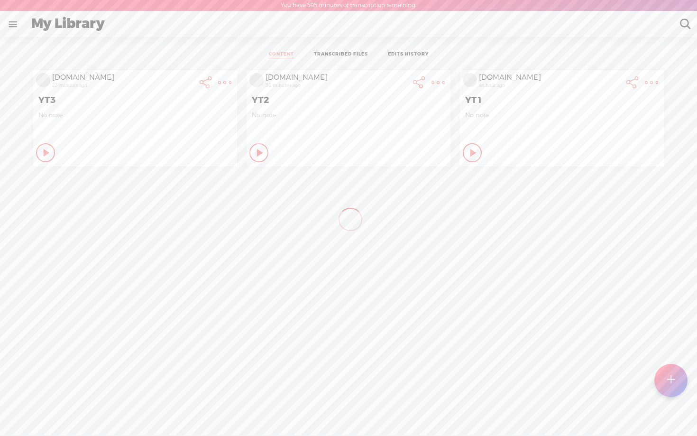
click at [231, 79] on t at bounding box center [224, 82] width 13 height 13
click at [582, 243] on link "Delete" at bounding box center [600, 246] width 107 height 22
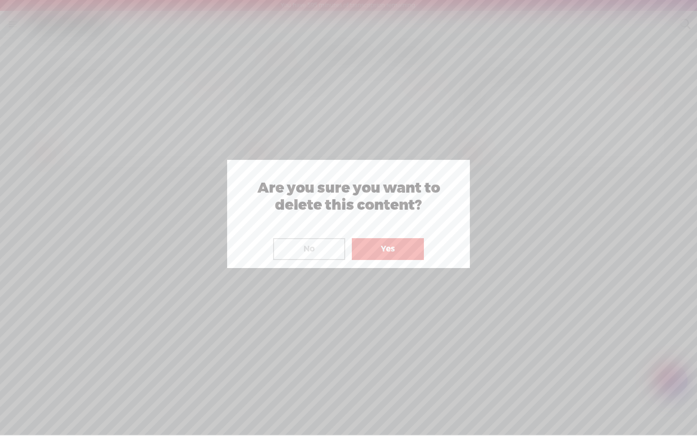
click at [397, 249] on button "Yes" at bounding box center [388, 249] width 72 height 22
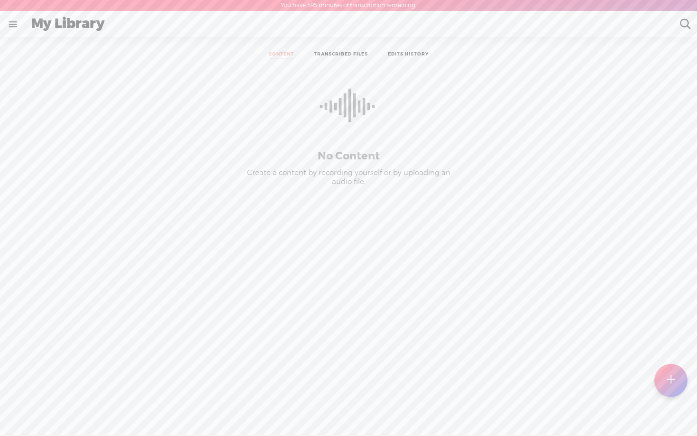
click at [676, 372] on div at bounding box center [670, 380] width 33 height 33
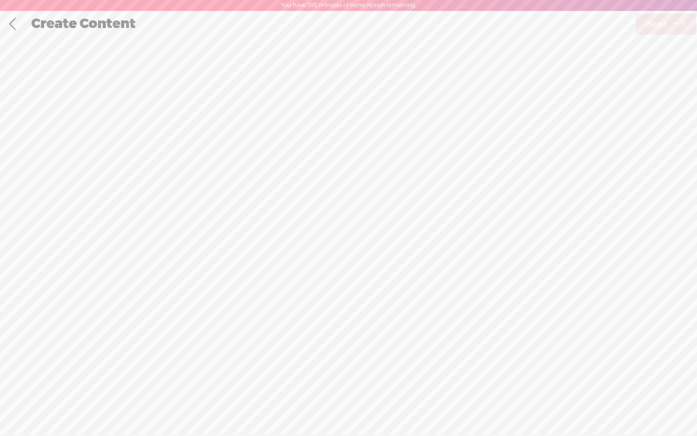
scroll to position [0, 0]
click at [392, 49] on div "Record Mode" at bounding box center [397, 48] width 92 height 24
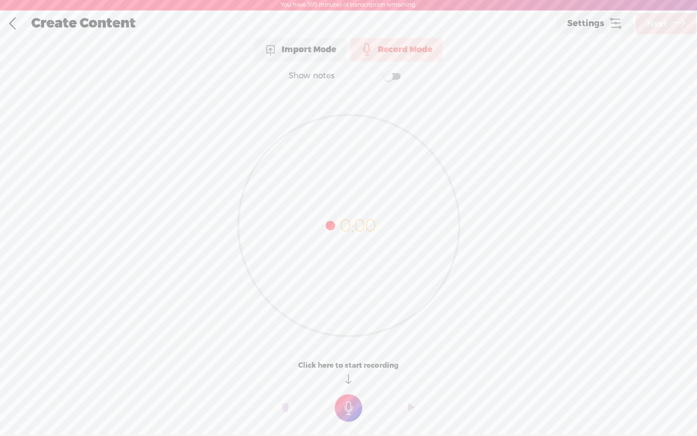
click at [398, 77] on span at bounding box center [392, 76] width 17 height 7
click at [343, 150] on textarea at bounding box center [348, 207] width 366 height 220
paste textarea "Welcome to the 3-day A.I. HYPNOSIS challenge These simple, fast-moving, straigh…"
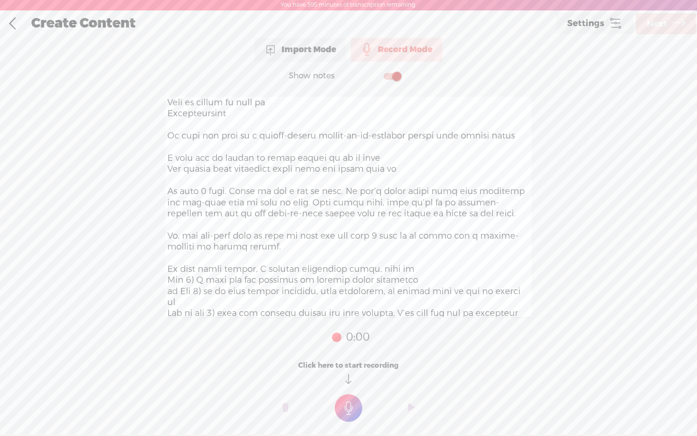
scroll to position [0, 0]
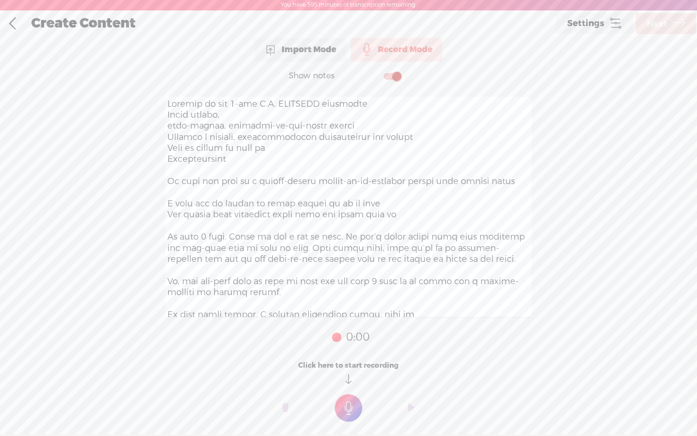
type textarea "Welcome to the 3-day A.I. HYPNOSIS challenge These simple, fast-moving, straigh…"
click at [347, 411] on t at bounding box center [349, 408] width 28 height 28
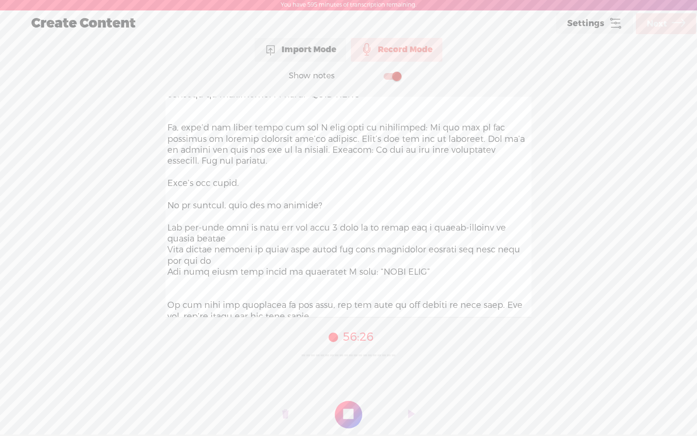
scroll to position [679, 0]
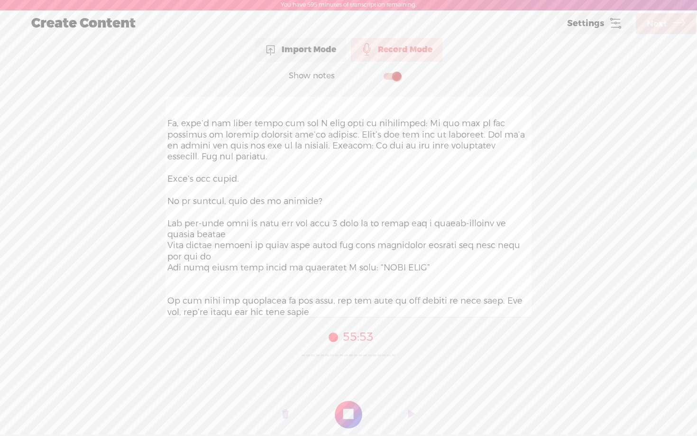
click at [347, 413] on t at bounding box center [349, 415] width 28 height 28
